Goal: Transaction & Acquisition: Subscribe to service/newsletter

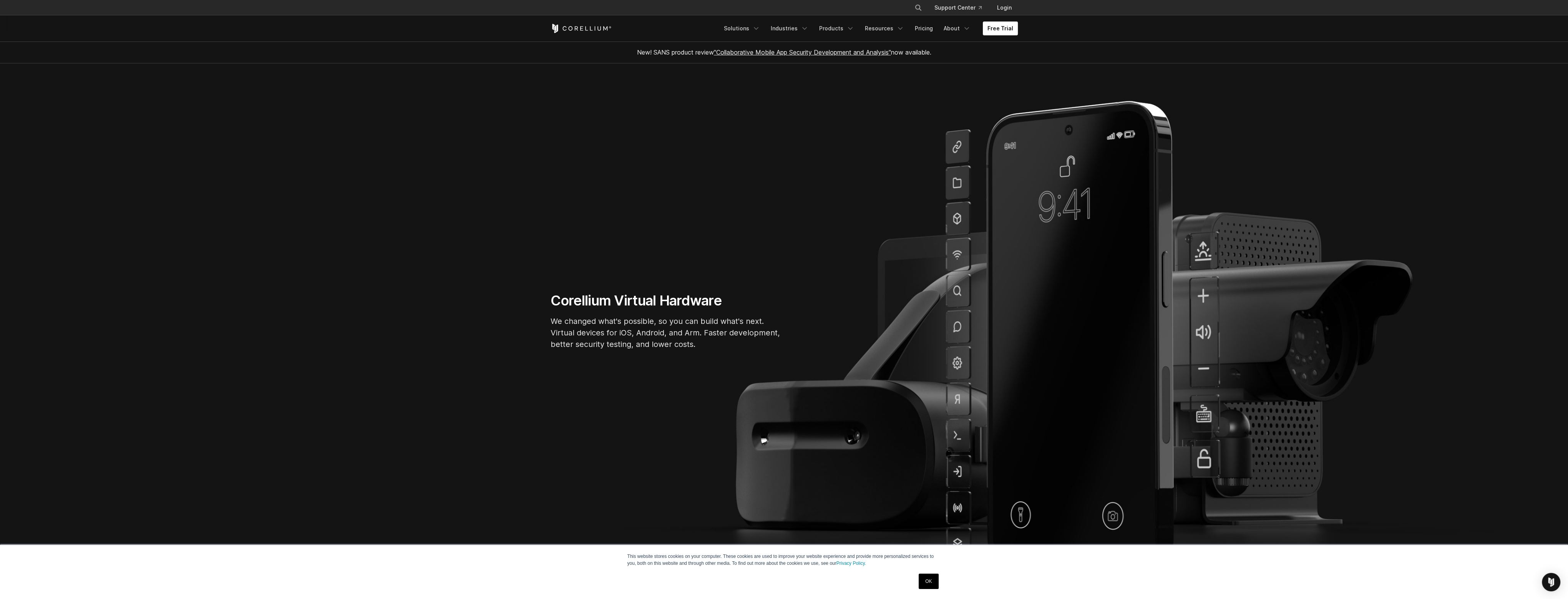
click at [987, 32] on link "Free Trial" at bounding box center [1000, 28] width 35 height 14
click at [847, 29] on link "Products" at bounding box center [836, 28] width 44 height 14
